Goal: Task Accomplishment & Management: Manage account settings

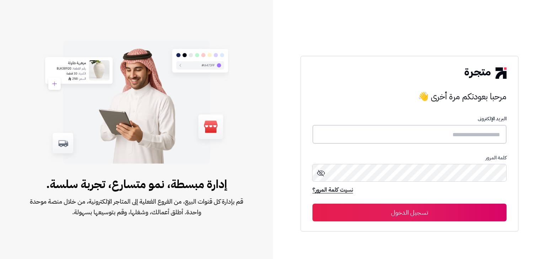
type input "******"
click at [392, 211] on button "تسجيل الدخول" at bounding box center [409, 213] width 194 height 18
